Goal: Find specific page/section: Find specific page/section

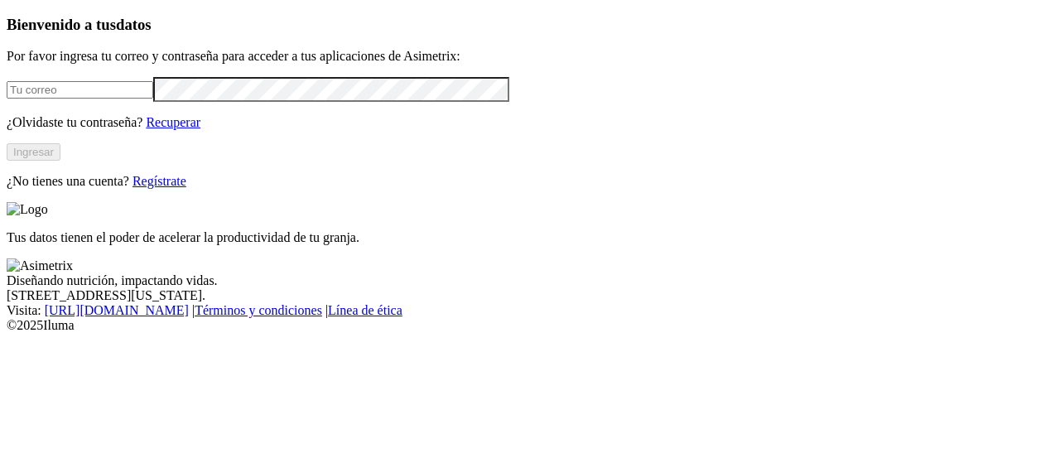
type input "[EMAIL_ADDRESS][PERSON_NAME][DOMAIN_NAME]"
click at [60, 161] on button "Ingresar" at bounding box center [34, 151] width 54 height 17
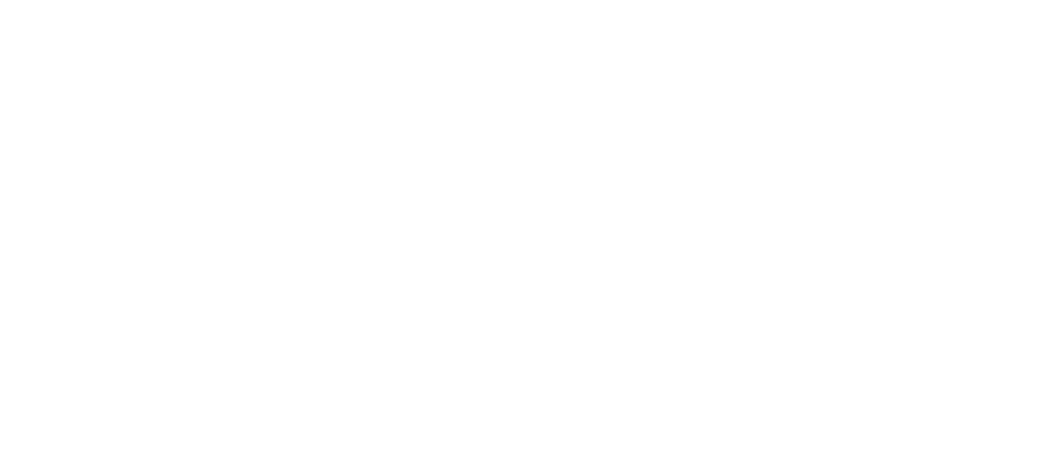
type input "alia"
